Goal: Navigation & Orientation: Find specific page/section

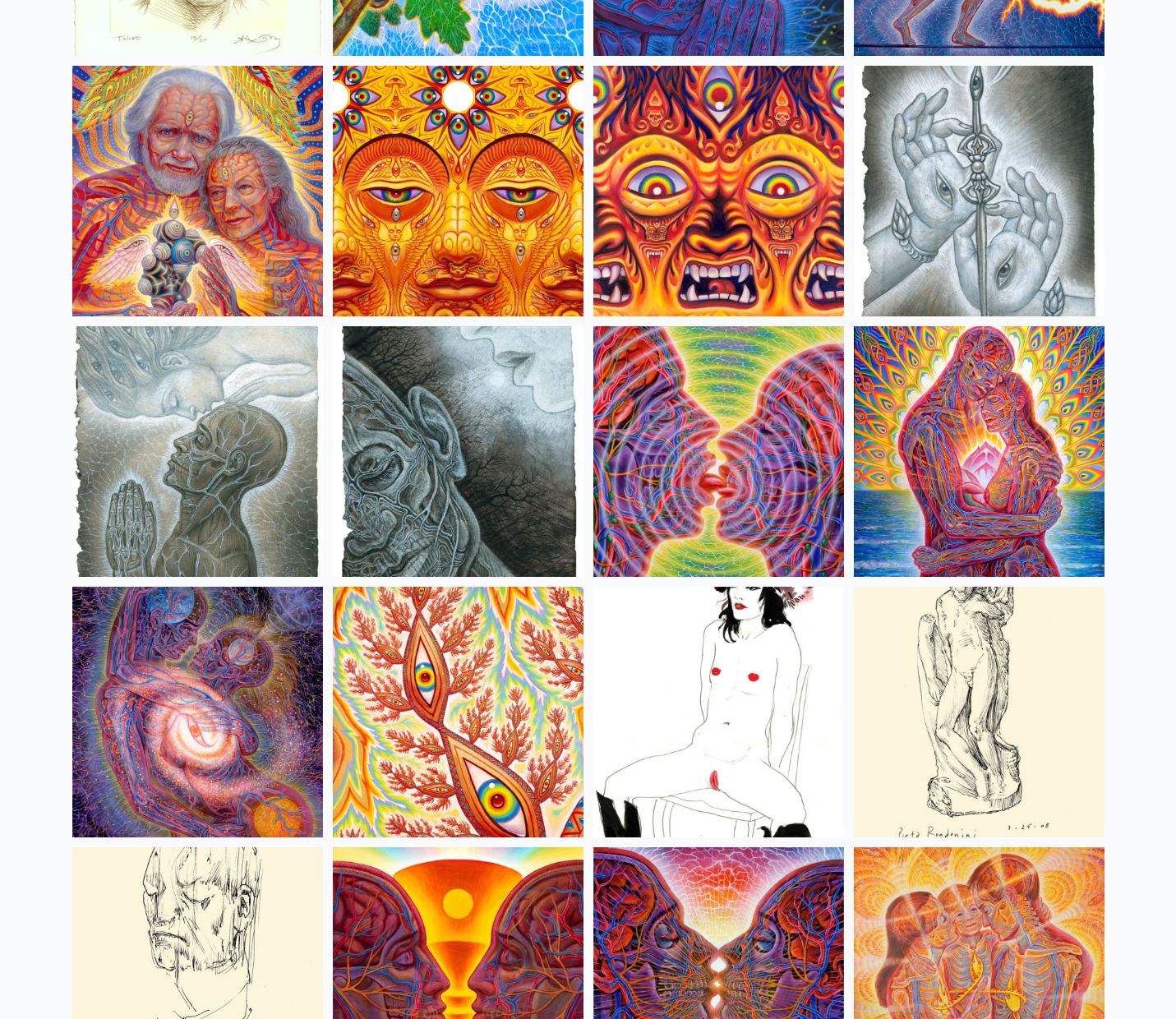
scroll to position [5210, 0]
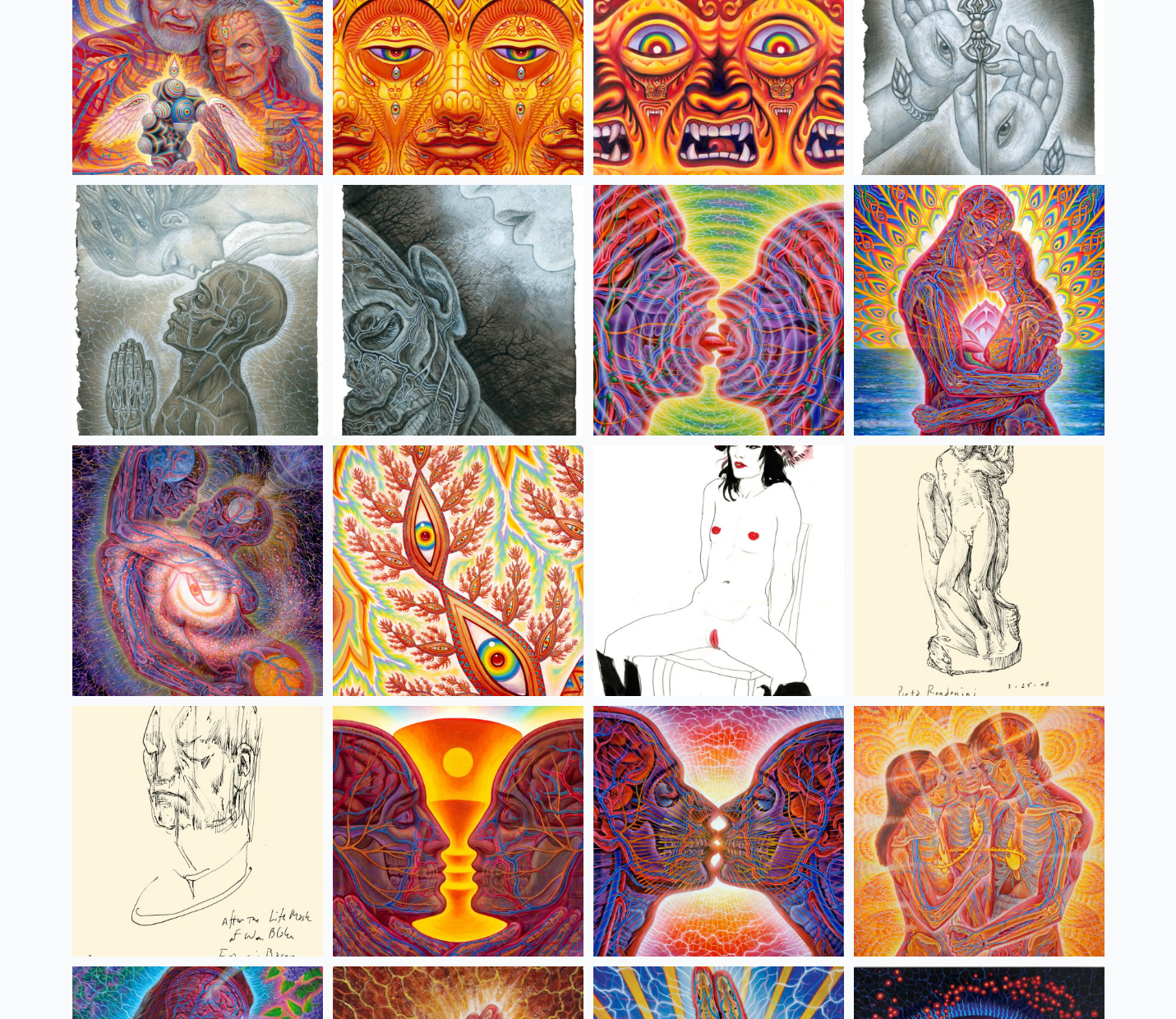
click at [619, 542] on img at bounding box center [719, 571] width 251 height 251
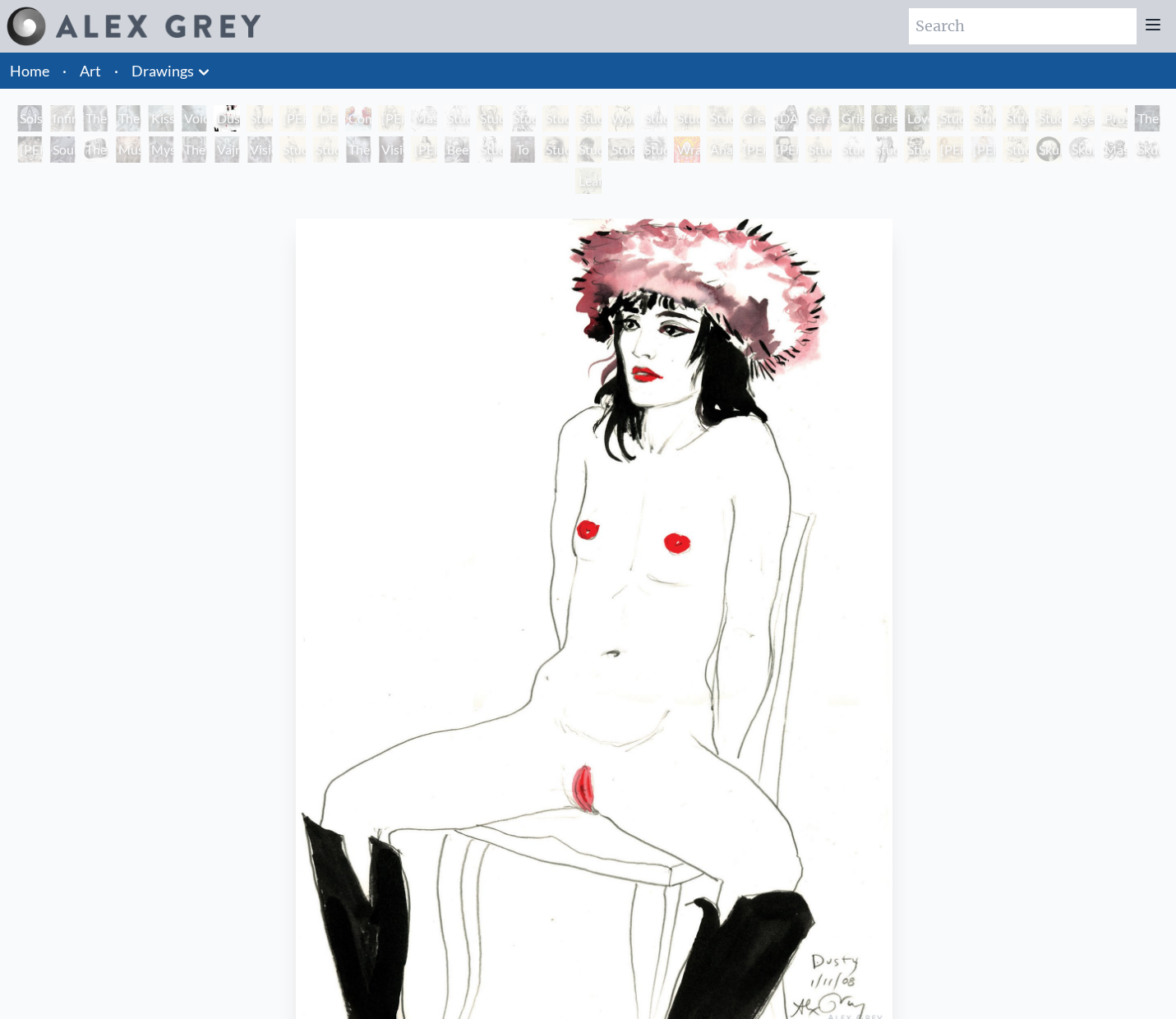
click at [38, 79] on link "Home" at bounding box center [29, 71] width 40 height 18
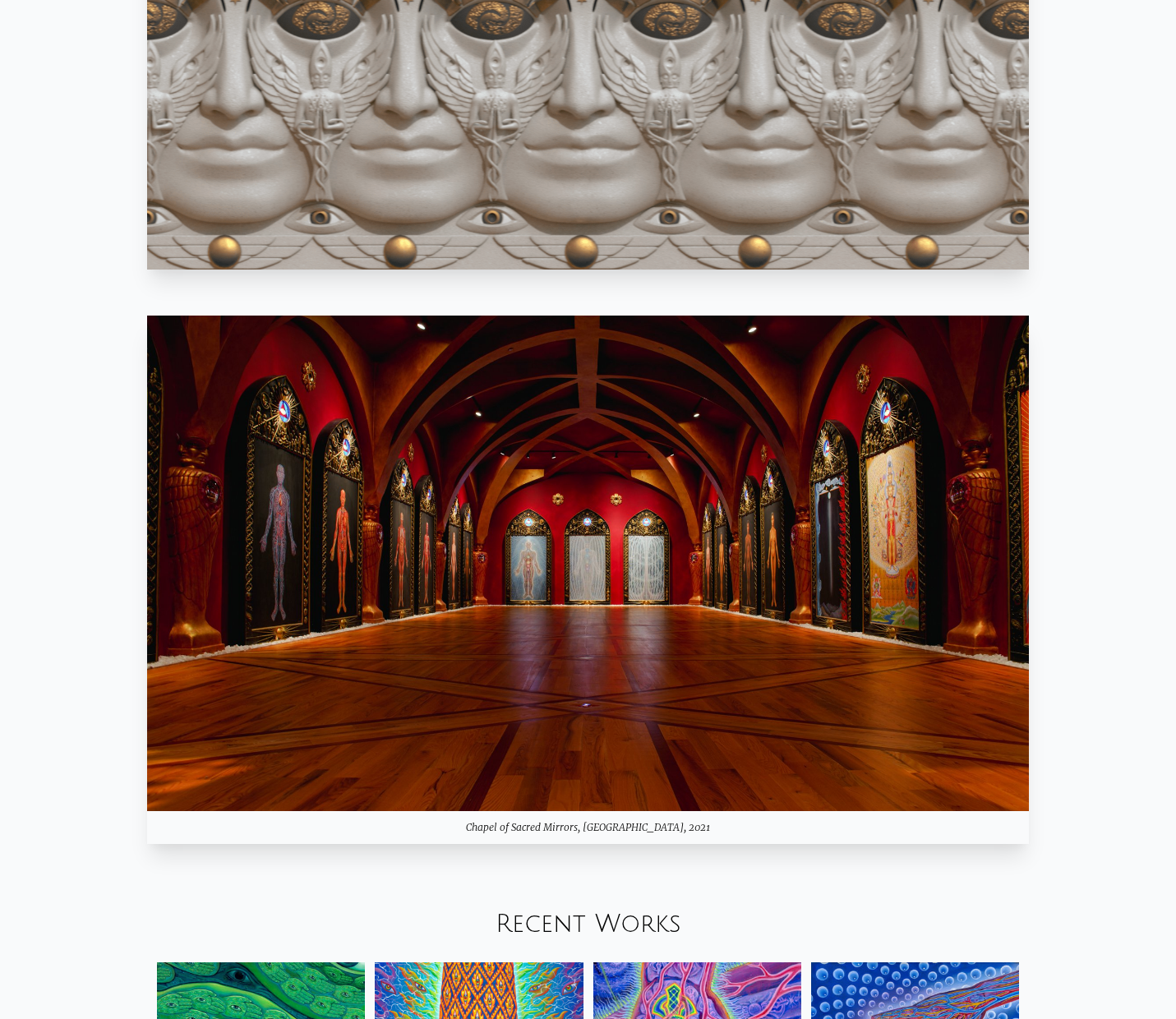
scroll to position [1540, 0]
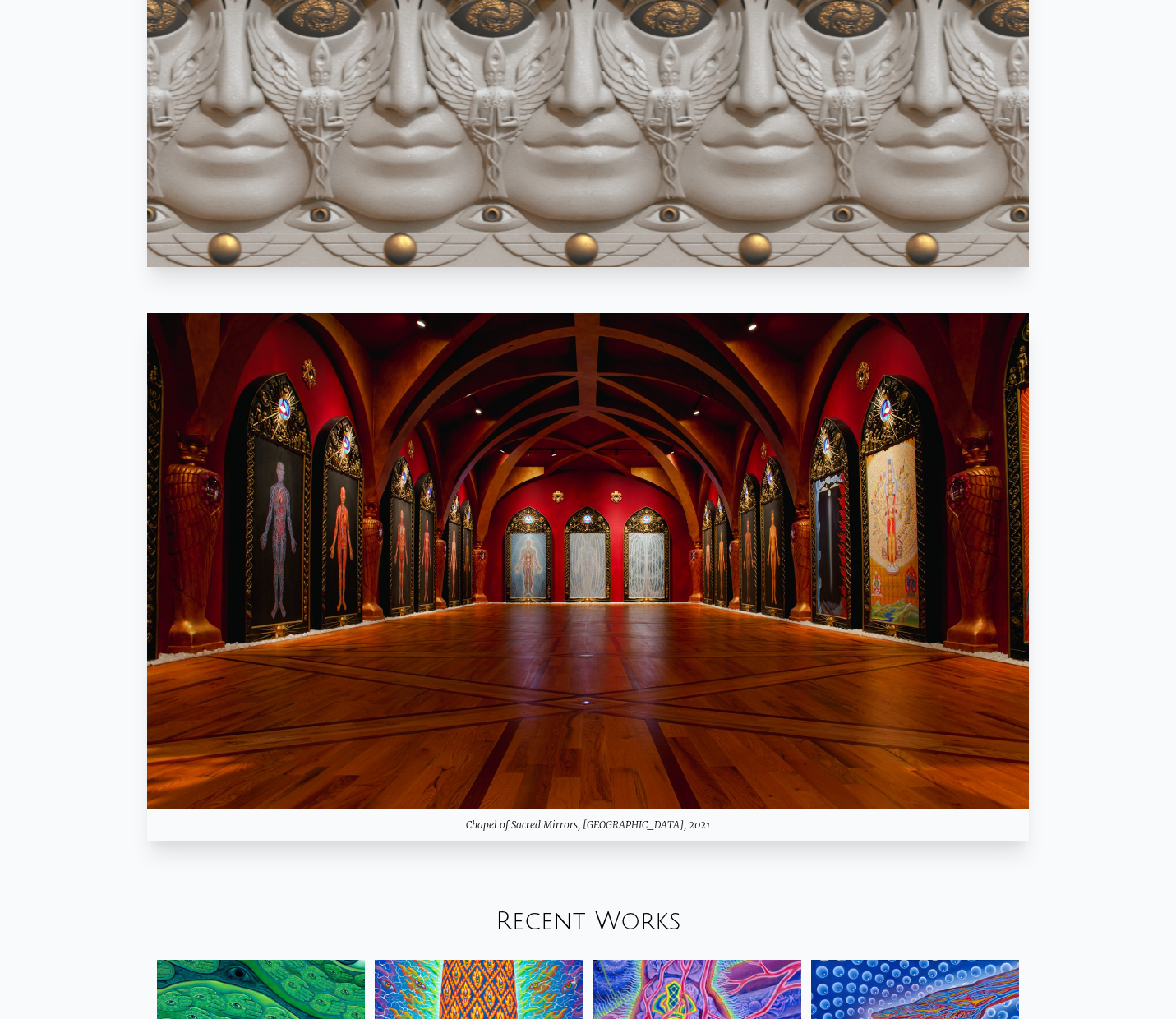
click at [426, 558] on img at bounding box center [588, 561] width 882 height 497
click at [103, 612] on div "Your browser does not support the video tag. Mystic Visionary Artist, co-founde…" at bounding box center [588, 757] width 1176 height 4490
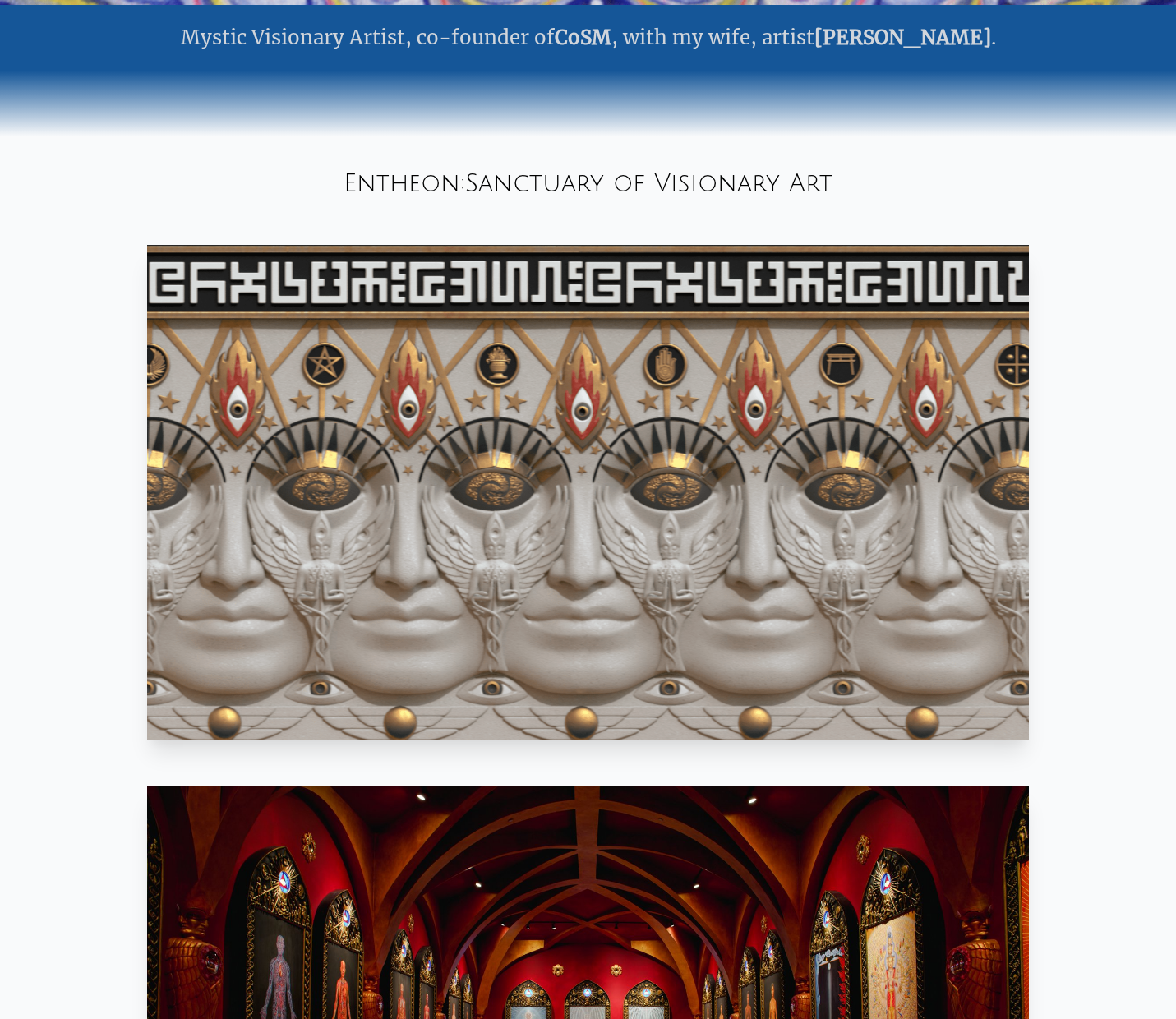
scroll to position [0, 0]
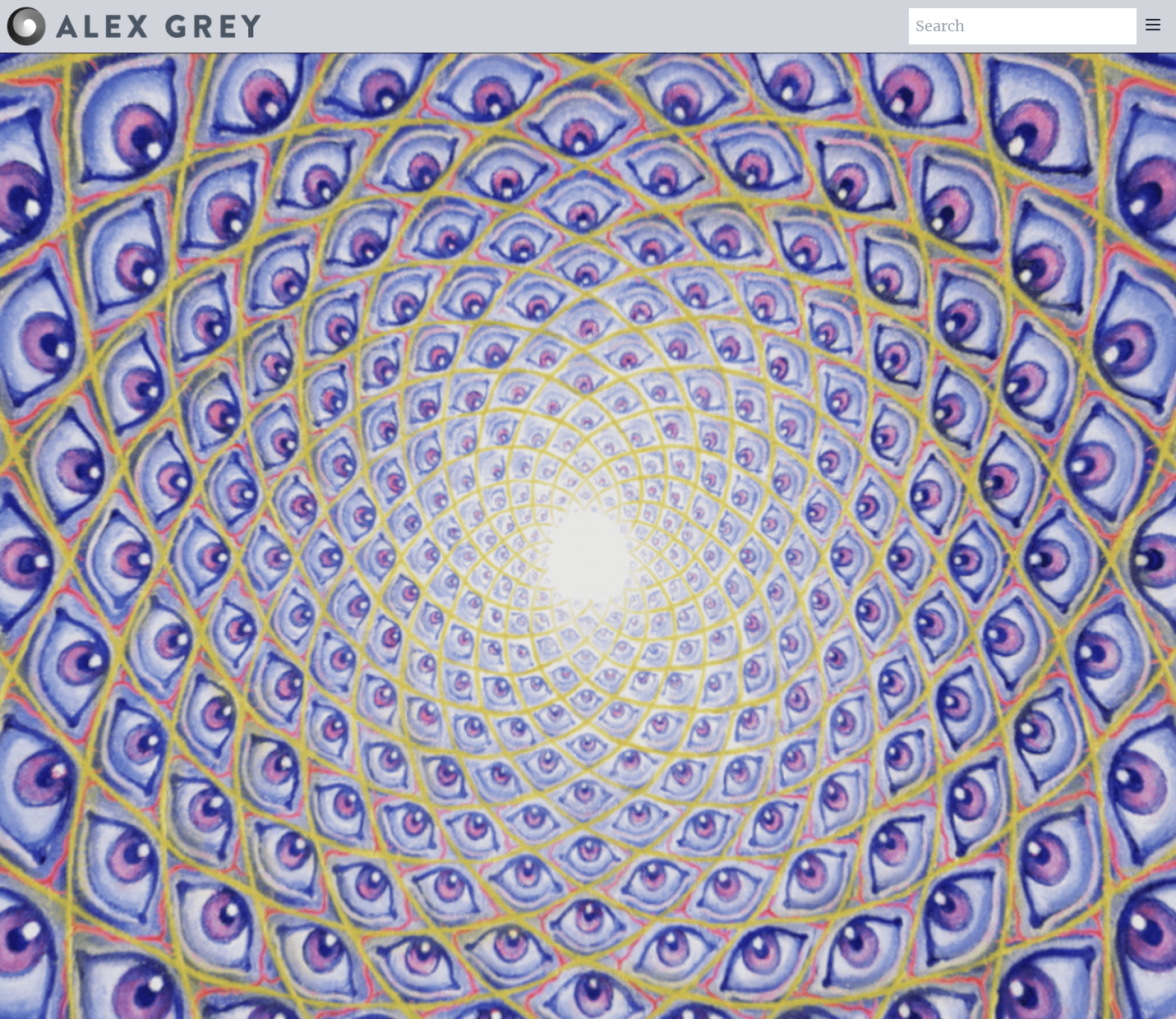
click at [1146, 31] on icon at bounding box center [1153, 25] width 19 height 19
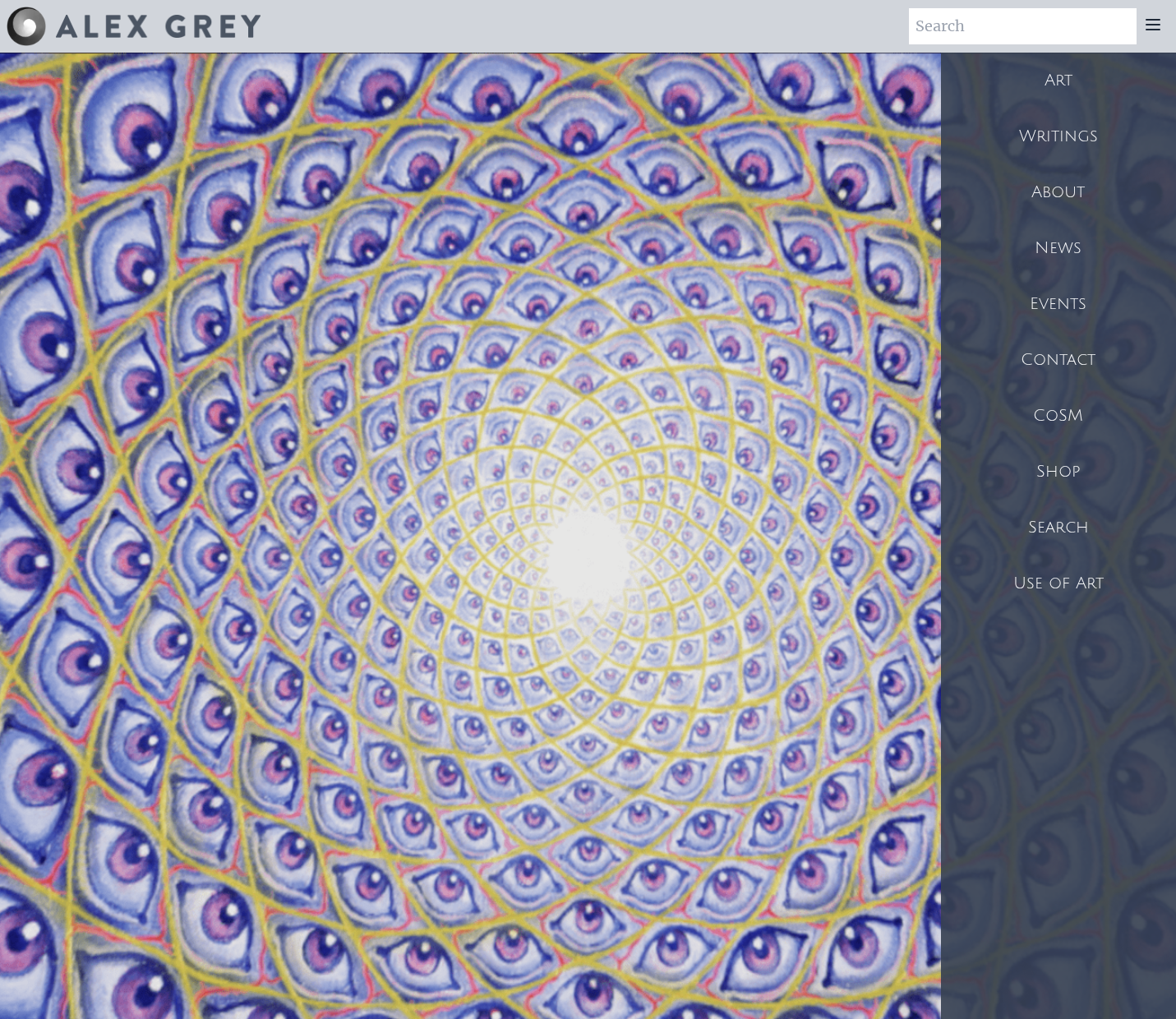
click at [1060, 483] on div "Shop" at bounding box center [1059, 471] width 235 height 56
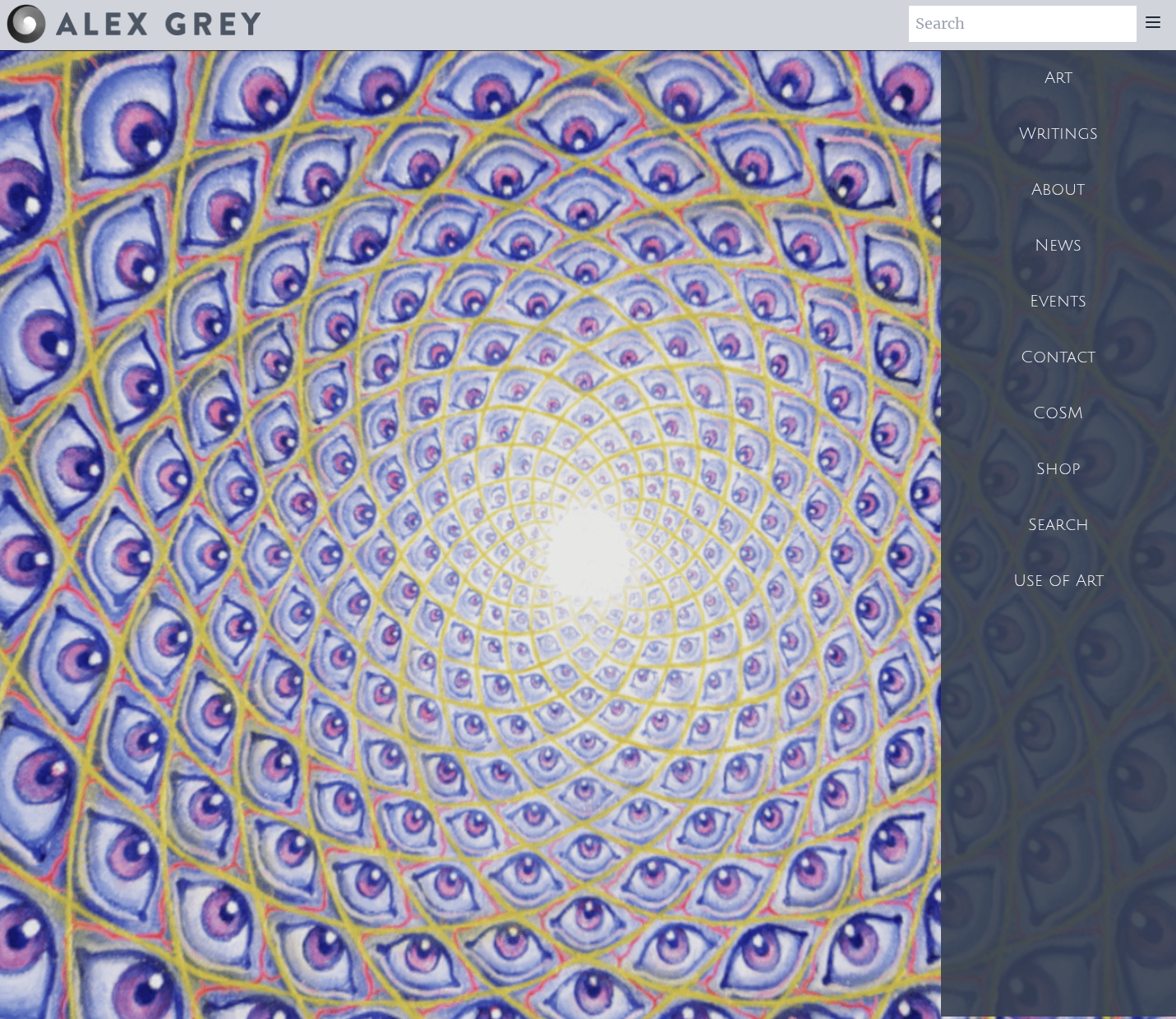
click at [1051, 466] on div "Shop" at bounding box center [1059, 468] width 235 height 56
click at [1068, 470] on div "Shop" at bounding box center [1059, 468] width 235 height 56
